Goal: Use online tool/utility

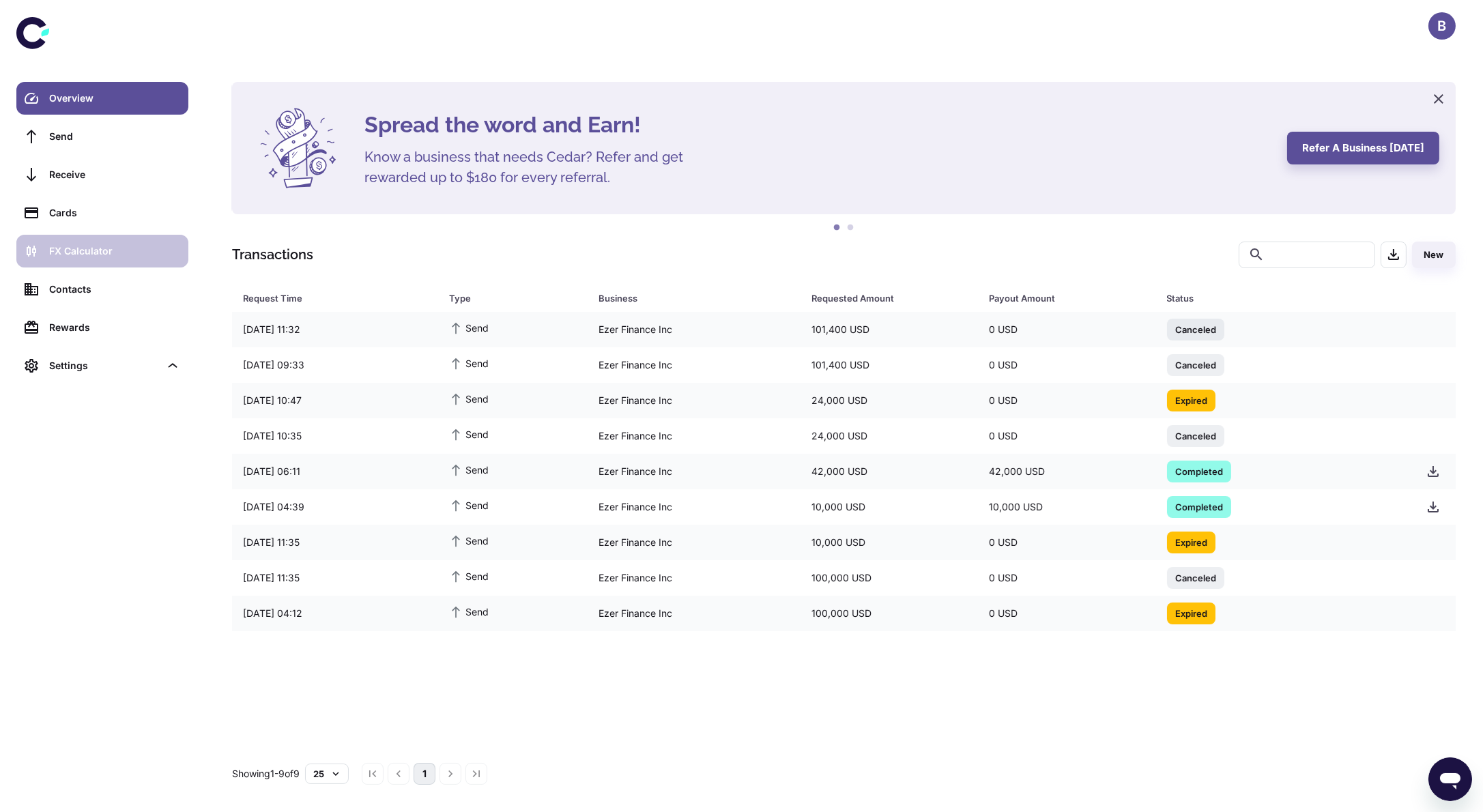
click at [121, 252] on div "FX Calculator" at bounding box center [115, 251] width 131 height 15
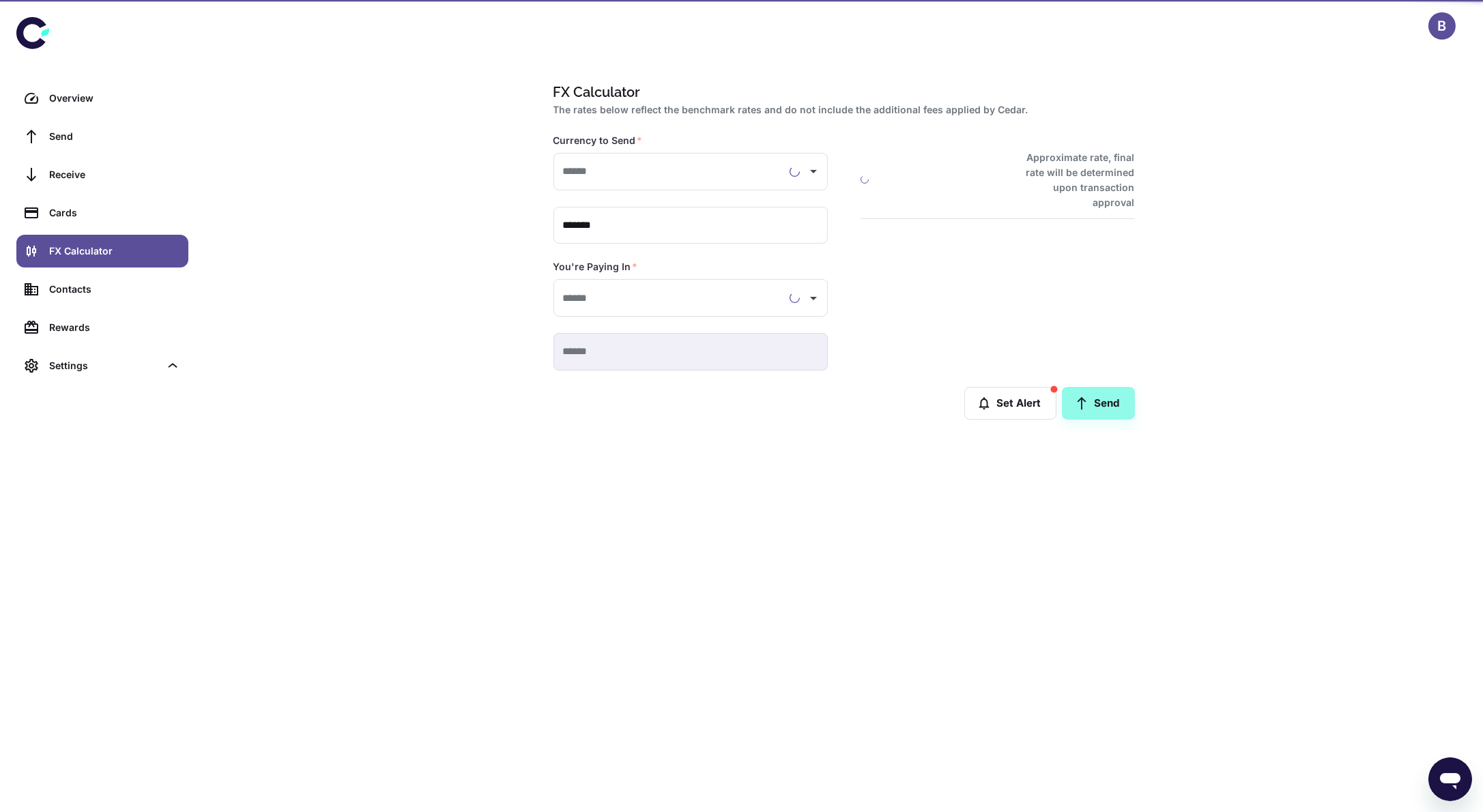
type input "**********"
